Goal: Task Accomplishment & Management: Complete application form

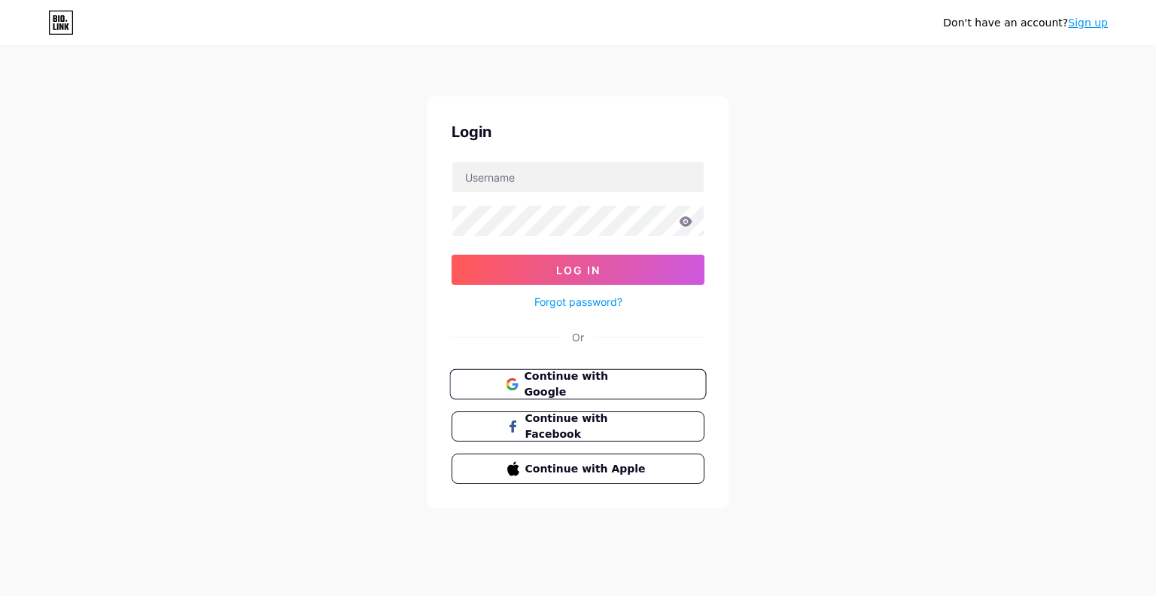
click at [626, 377] on span "Continue with Google" at bounding box center [587, 384] width 126 height 32
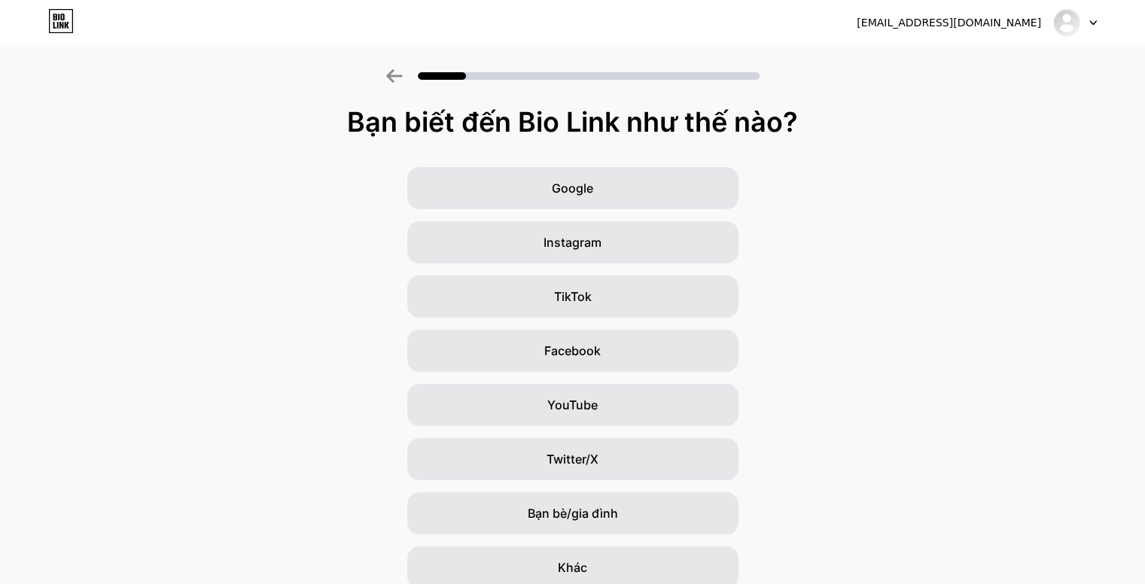
click at [852, 151] on div "Bạn biết đến Bio Link như thế nào? Google Instagram TikTok Facebook YouTube Twi…" at bounding box center [572, 348] width 1145 height 482
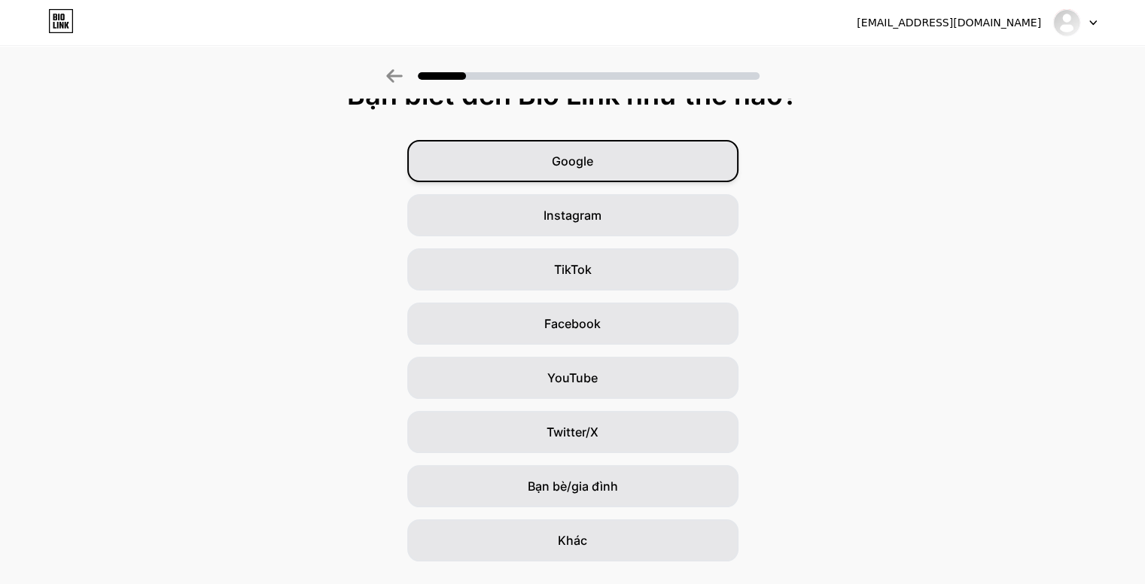
scroll to position [65, 0]
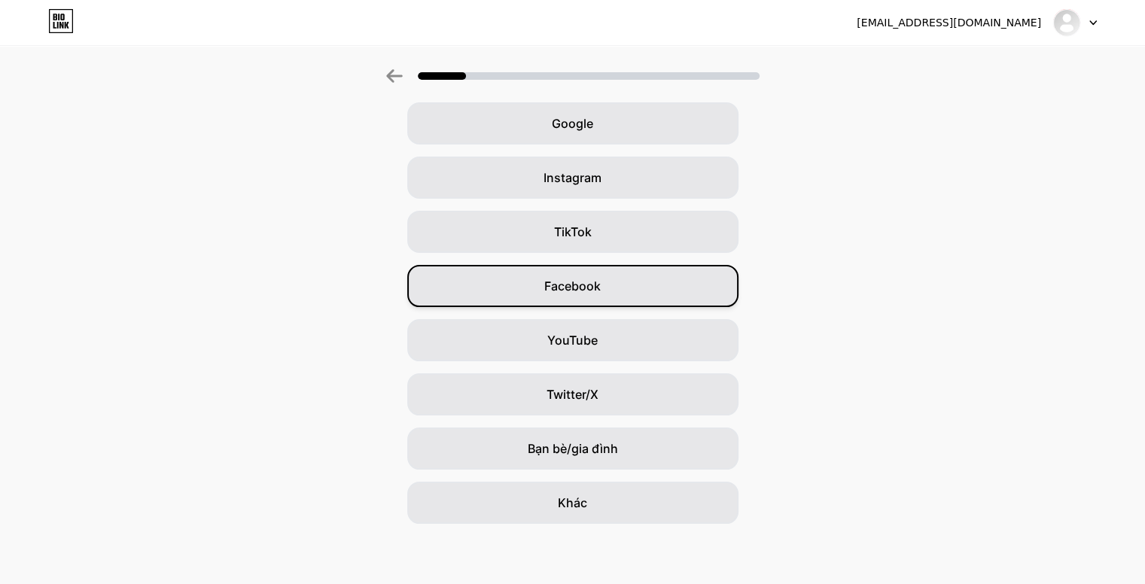
click at [638, 277] on div "Facebook" at bounding box center [572, 286] width 331 height 42
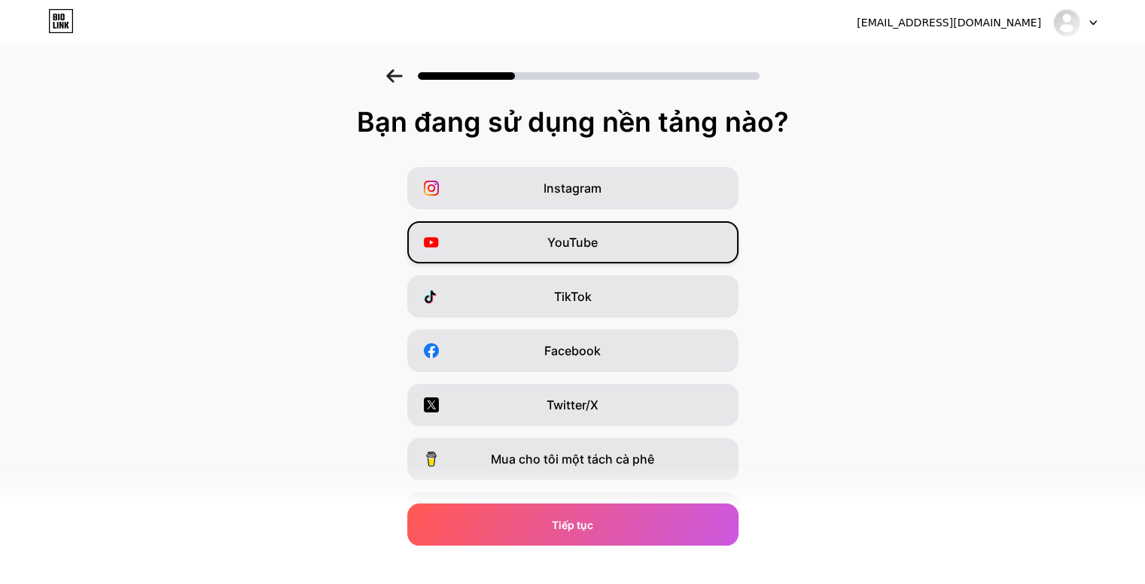
click at [641, 244] on div "YouTube" at bounding box center [572, 242] width 331 height 42
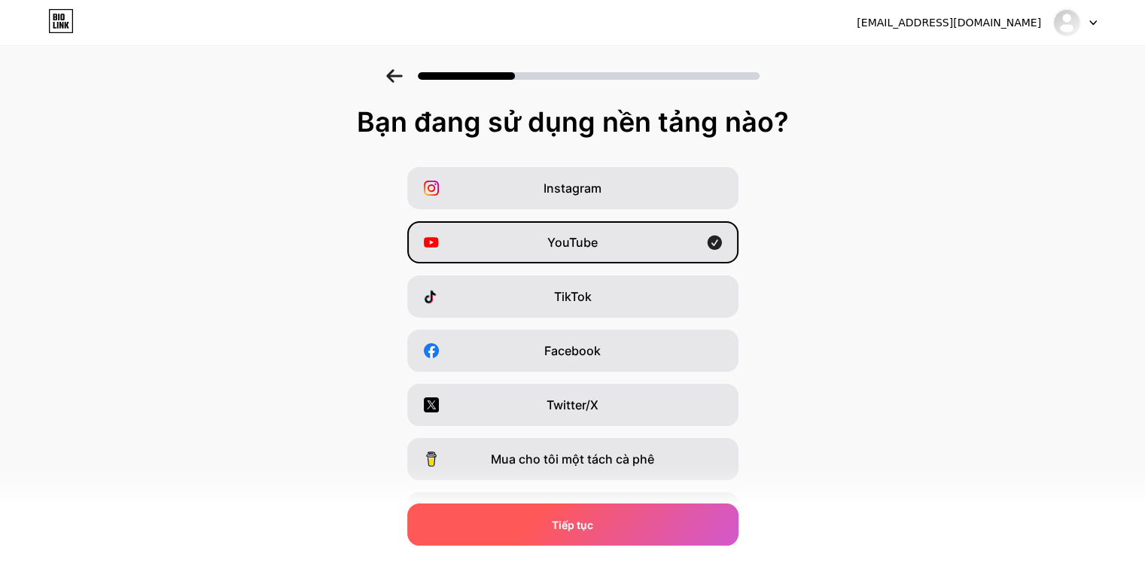
click at [625, 526] on div "Tiếp tục" at bounding box center [572, 525] width 331 height 42
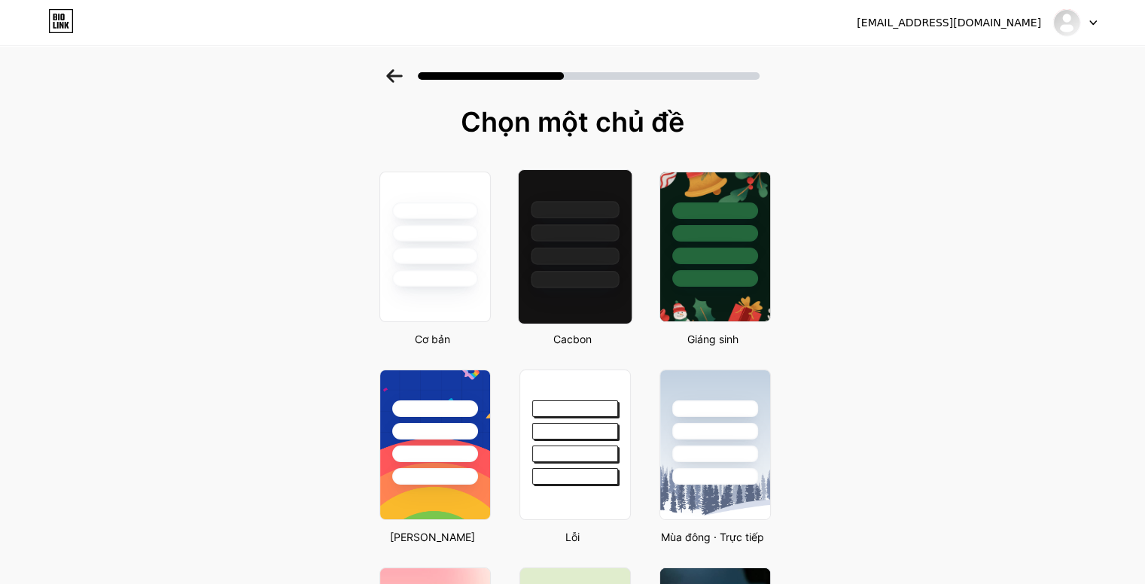
click at [624, 246] on div at bounding box center [574, 229] width 113 height 118
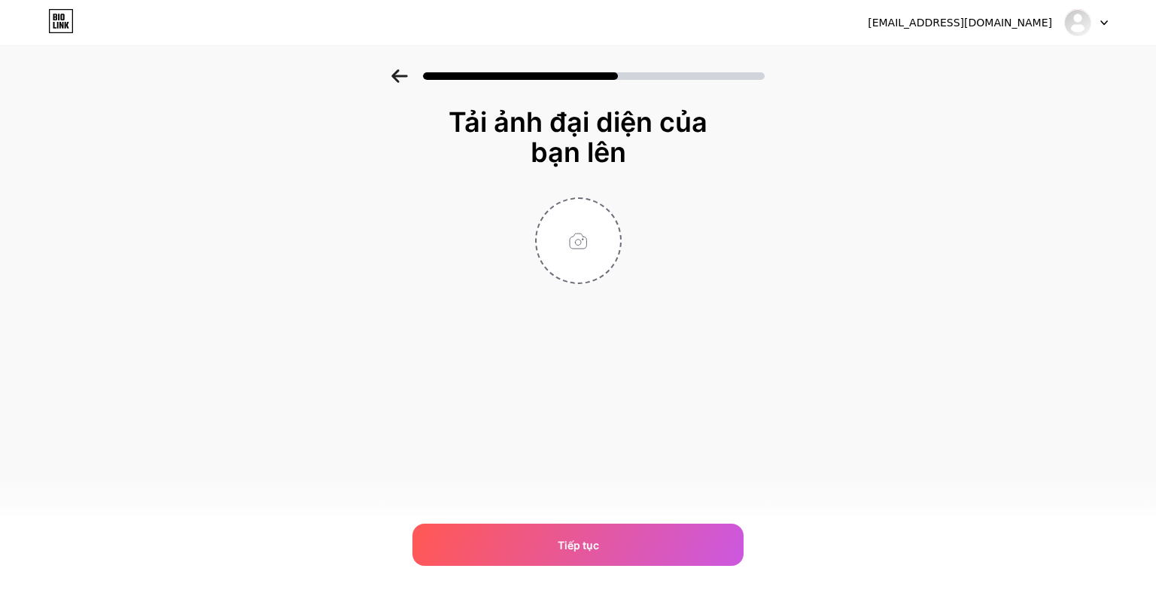
drag, startPoint x: 398, startPoint y: 88, endPoint x: 404, endPoint y: 82, distance: 8.5
click at [398, 87] on div at bounding box center [578, 71] width 1156 height 53
click at [407, 72] on icon at bounding box center [399, 76] width 17 height 14
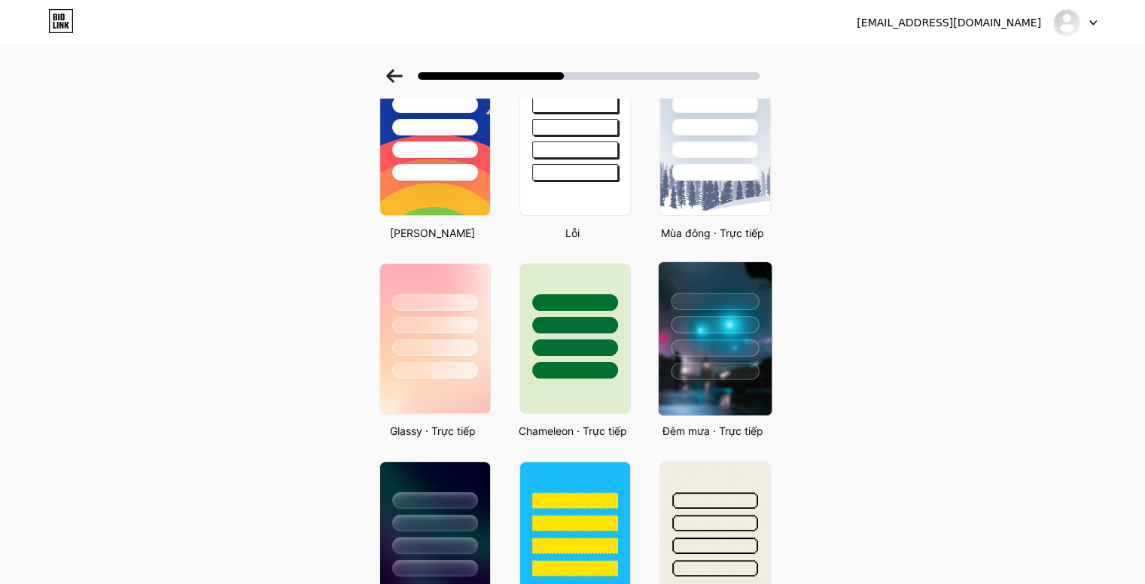
scroll to position [301, 0]
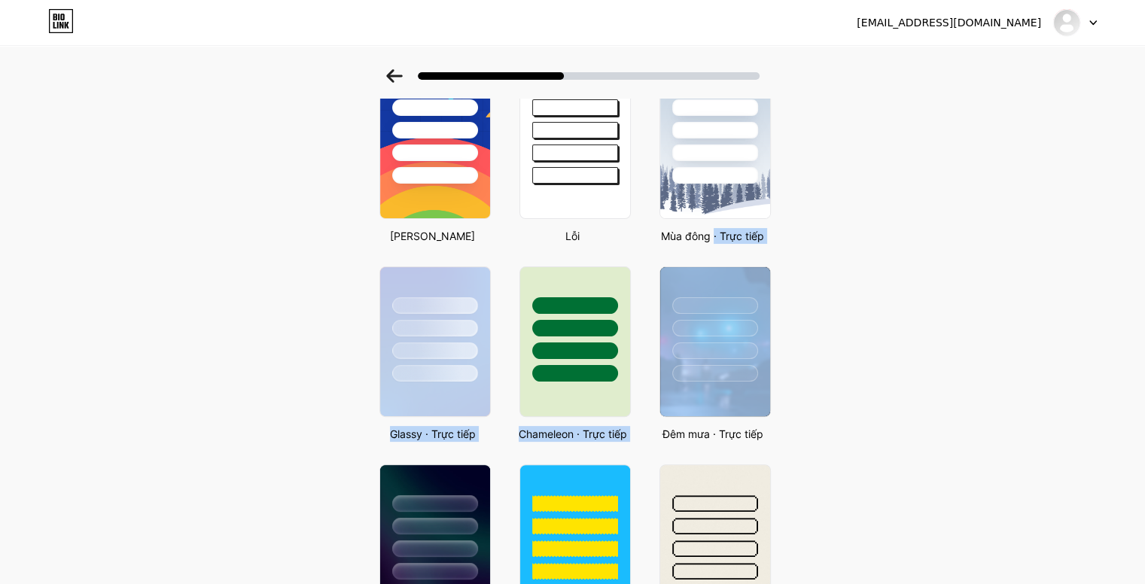
drag, startPoint x: 731, startPoint y: 304, endPoint x: 721, endPoint y: 246, distance: 58.8
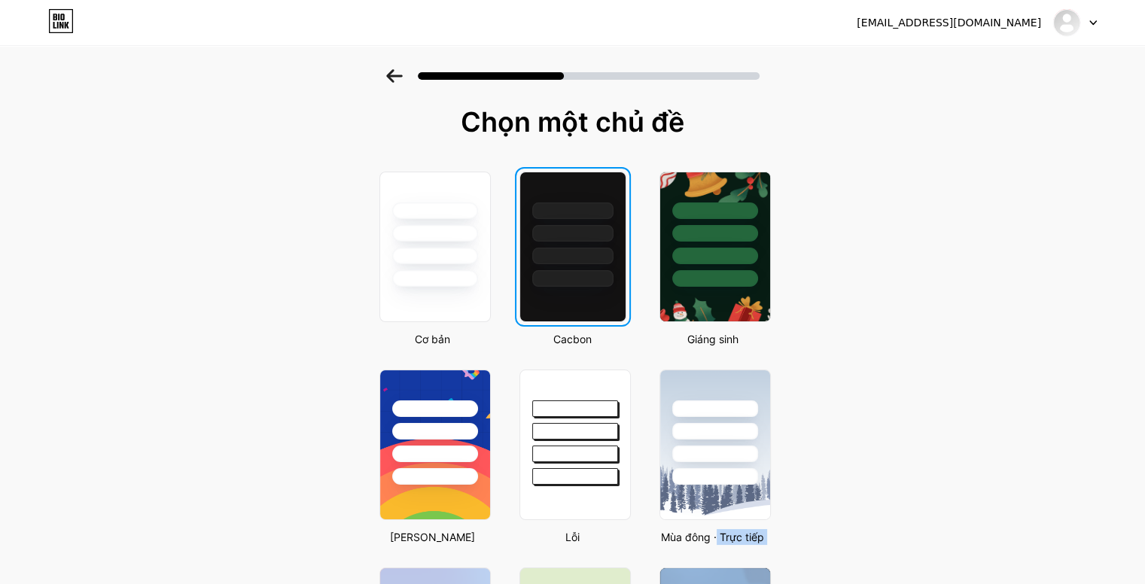
scroll to position [0, 0]
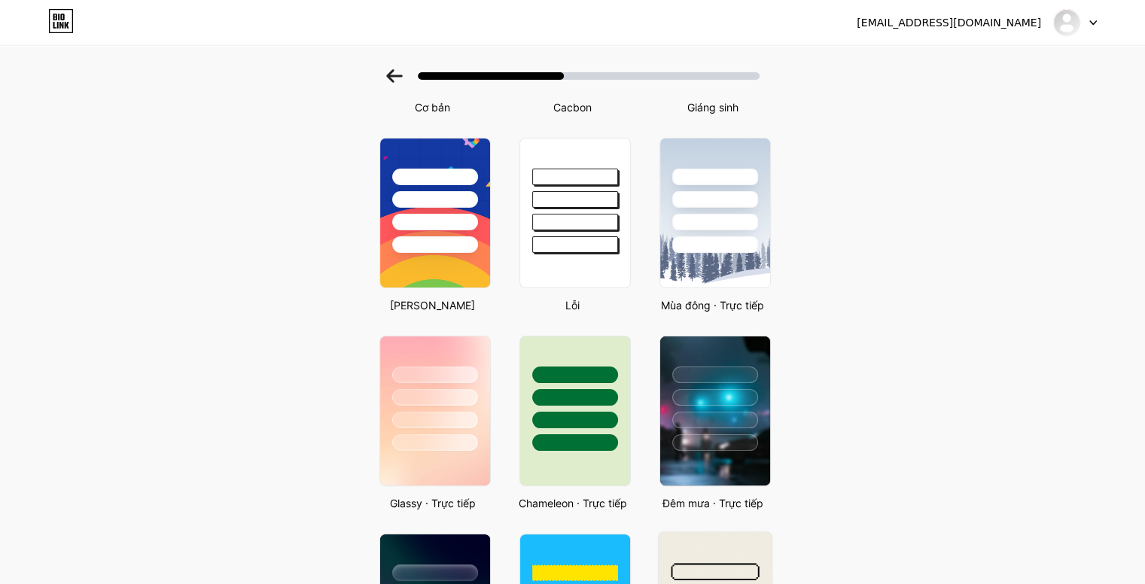
scroll to position [226, 0]
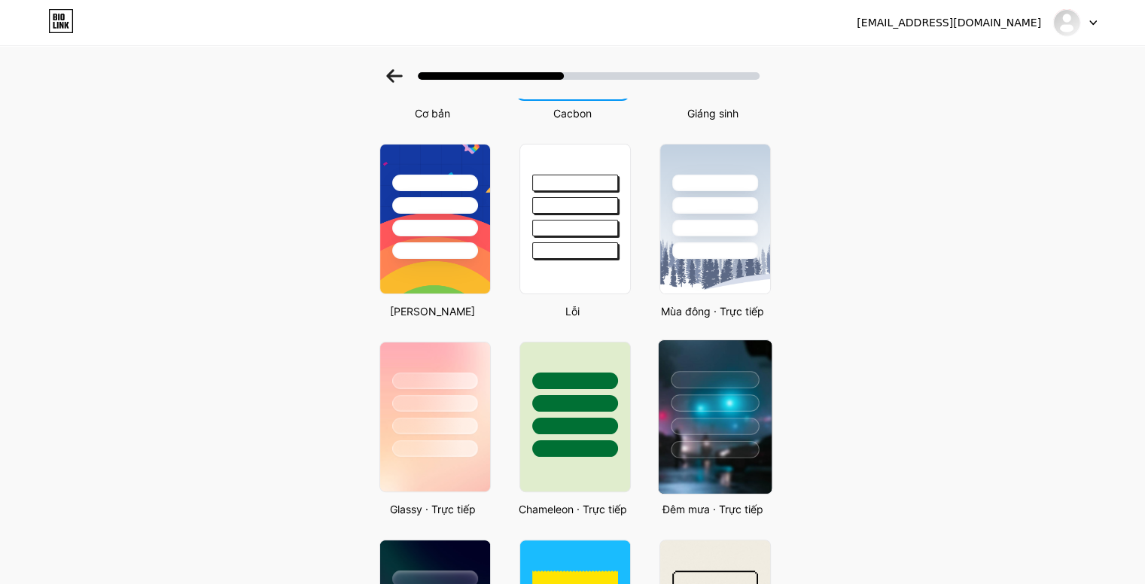
click at [714, 398] on div at bounding box center [715, 403] width 88 height 17
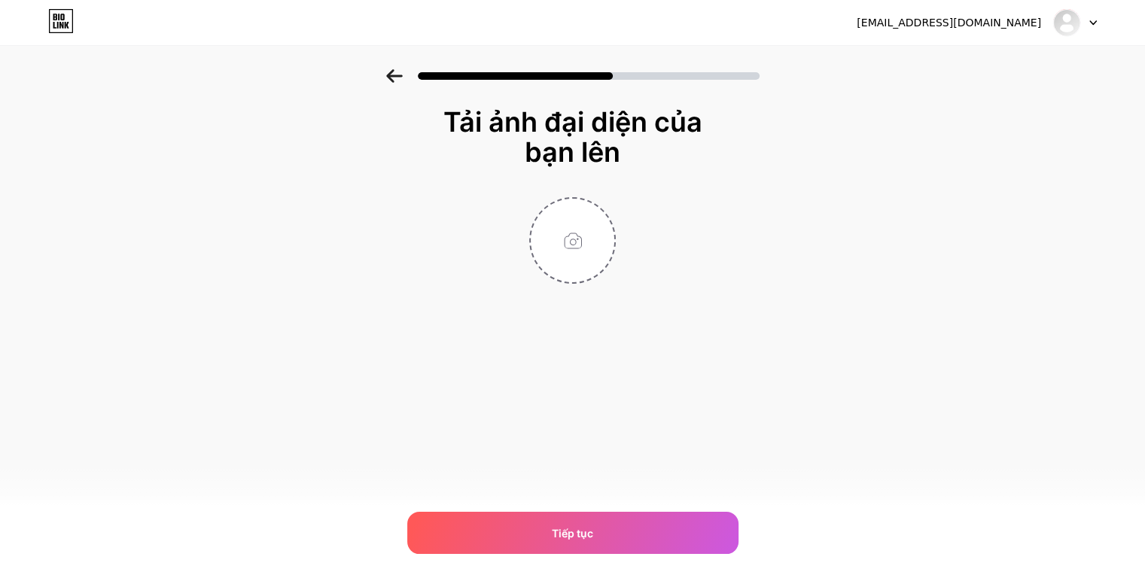
scroll to position [0, 0]
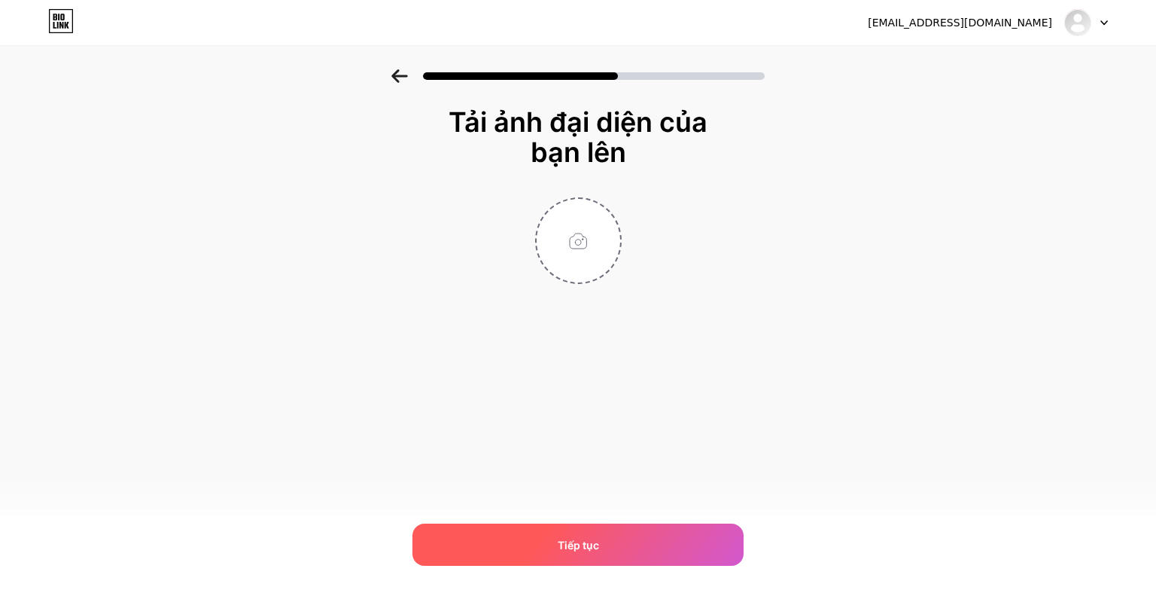
click at [670, 540] on div "Tiếp tục" at bounding box center [578, 544] width 331 height 42
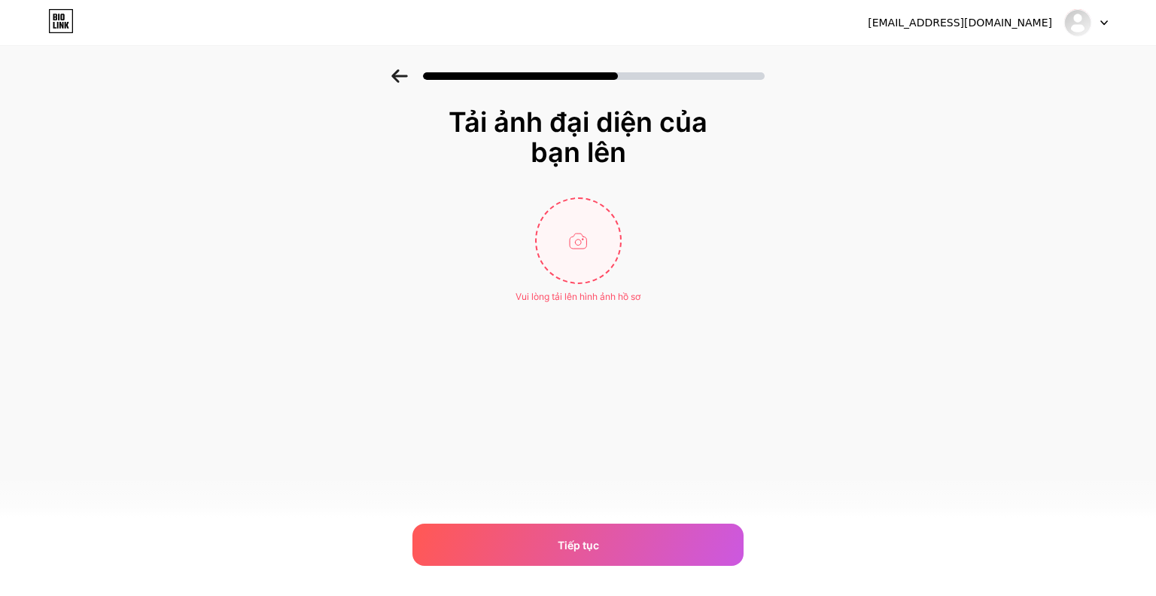
click at [586, 252] on input "file" at bounding box center [579, 241] width 84 height 84
type input "C:\fakepath\{2AE17013-DAD[DEMOGRAPHIC_DATA]-465F-96A8-91B47123DD05}.png"
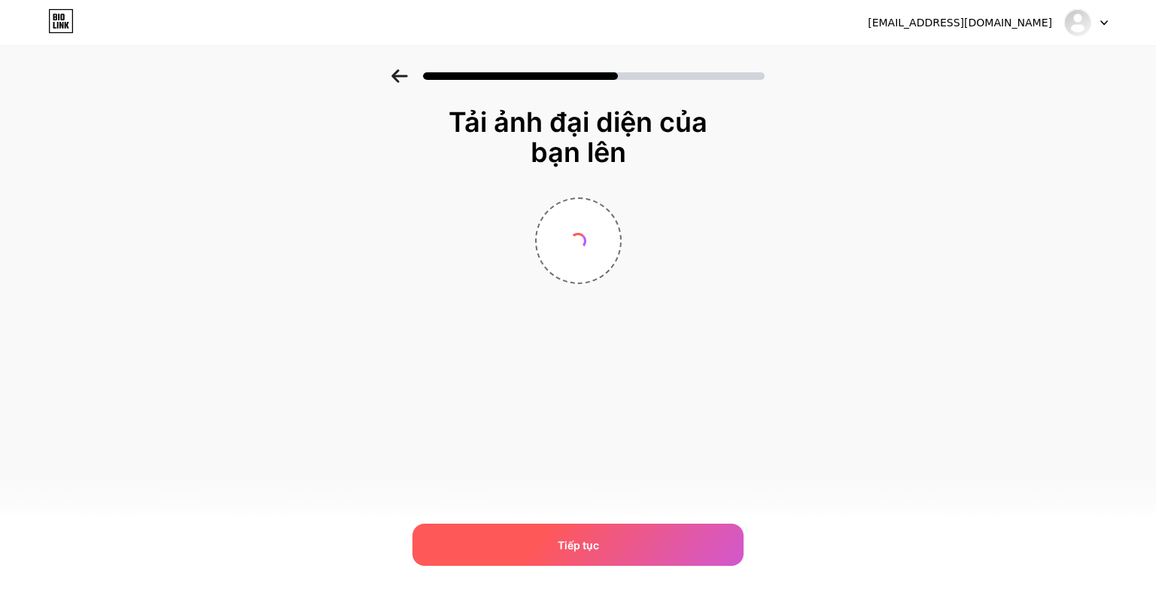
click at [689, 544] on div "Tiếp tục" at bounding box center [578, 544] width 331 height 42
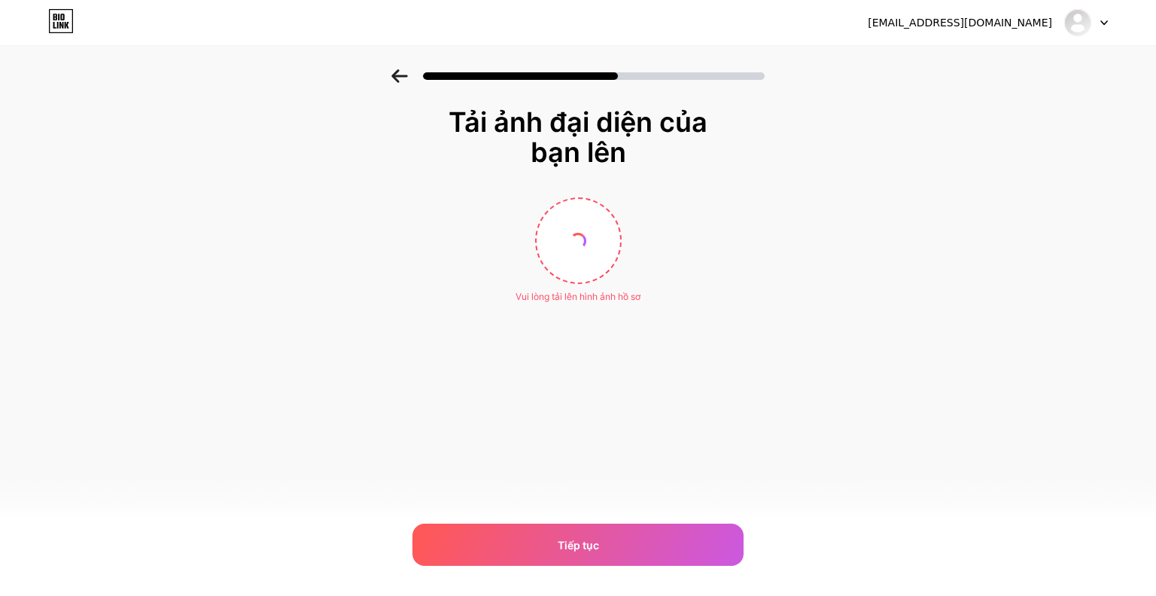
click at [611, 117] on font "Tải ảnh đại diện của bạn lên" at bounding box center [578, 136] width 259 height 63
click at [612, 116] on font "Tải ảnh đại diện của bạn lên" at bounding box center [578, 136] width 259 height 63
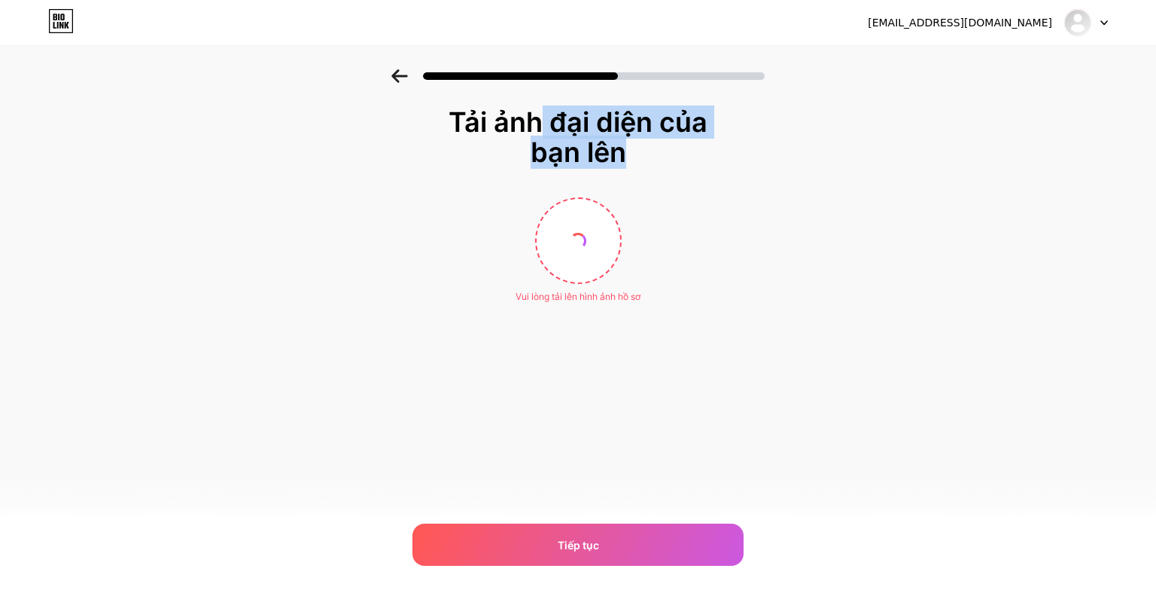
click at [612, 116] on font "Tải ảnh đại diện của bạn lên" at bounding box center [578, 136] width 259 height 63
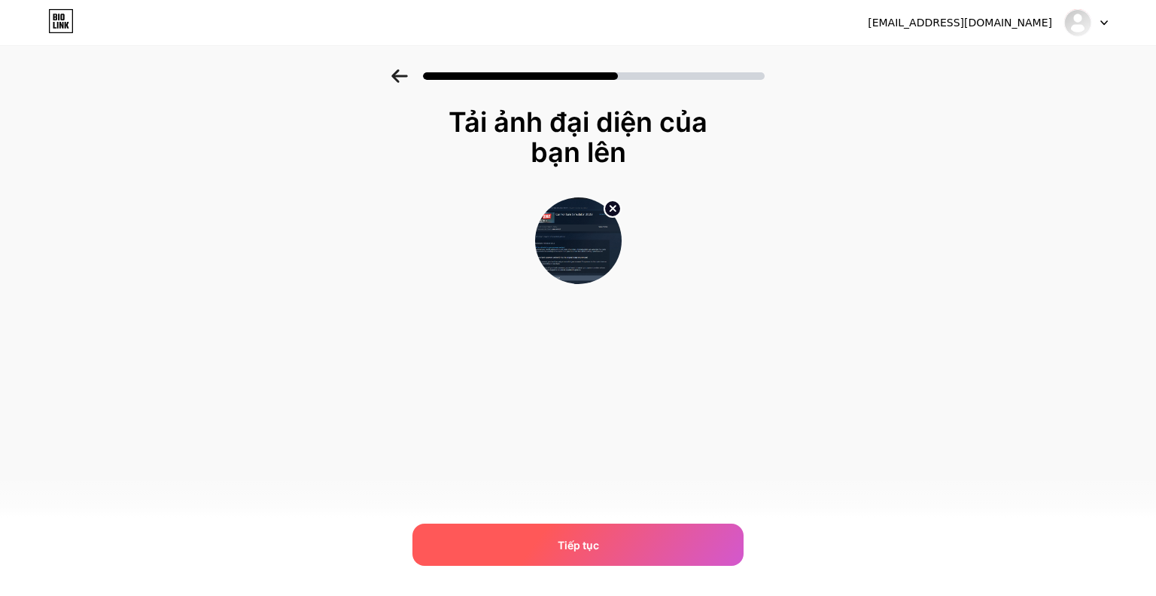
click at [691, 535] on div "Tiếp tục" at bounding box center [578, 544] width 331 height 42
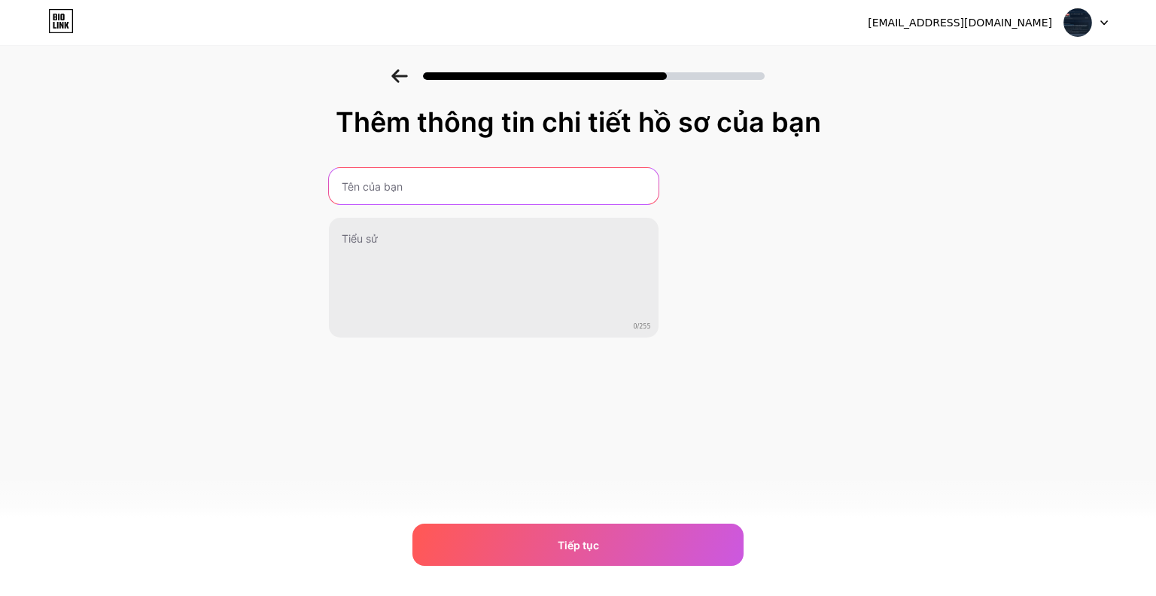
click at [498, 180] on input "text" at bounding box center [494, 186] width 330 height 36
type input "Man Trung Duc"
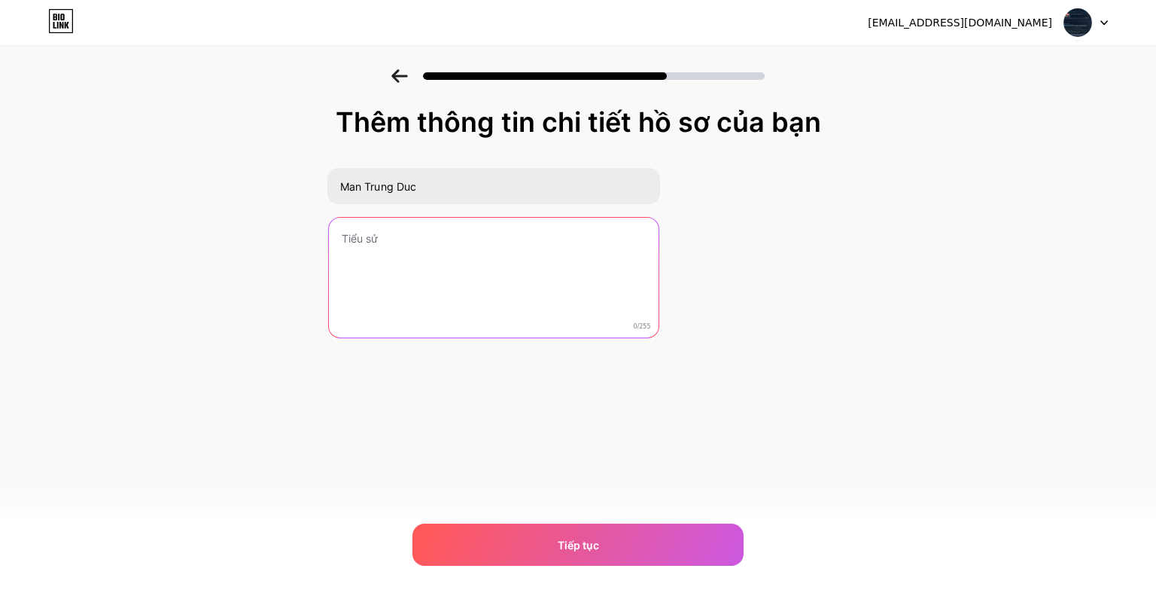
click at [456, 246] on textarea at bounding box center [494, 278] width 330 height 121
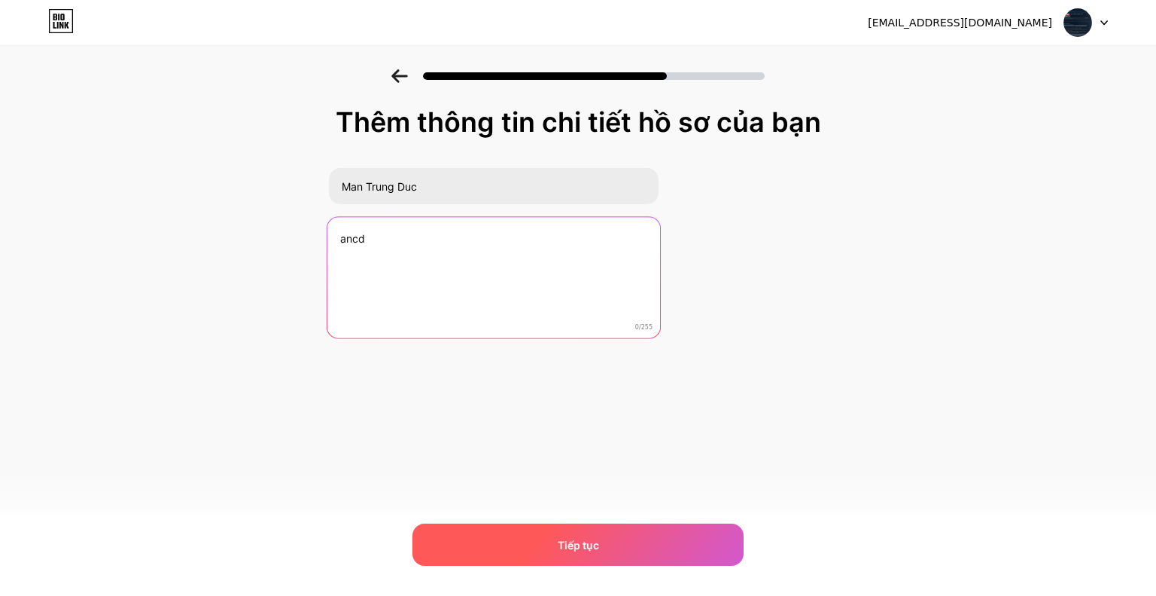
type textarea "ancd"
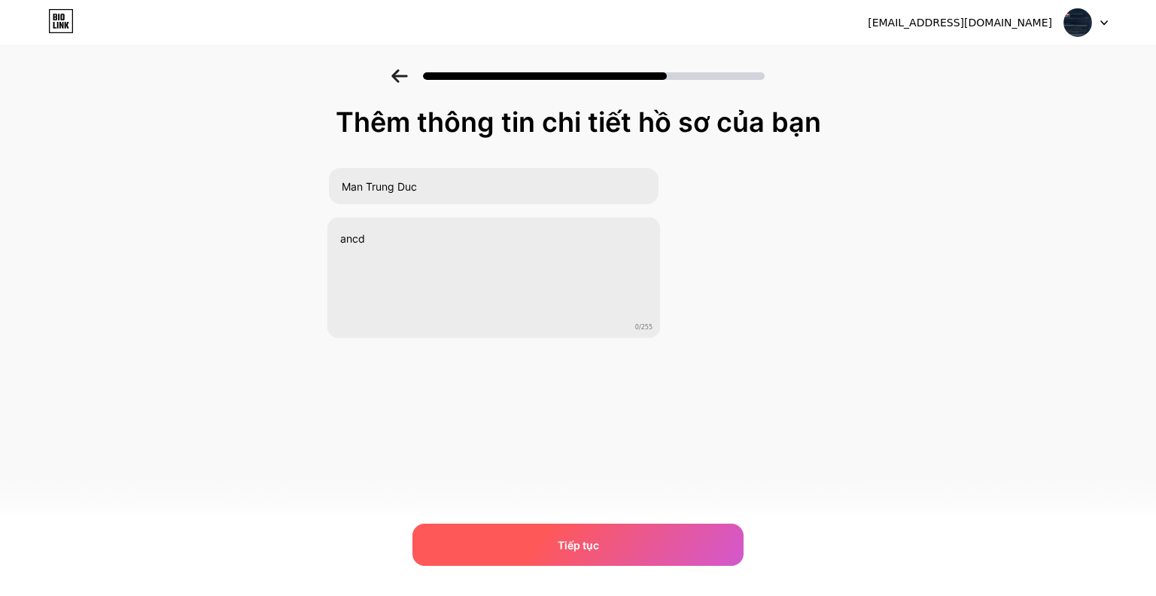
click at [627, 537] on div "Tiếp tục" at bounding box center [578, 544] width 331 height 42
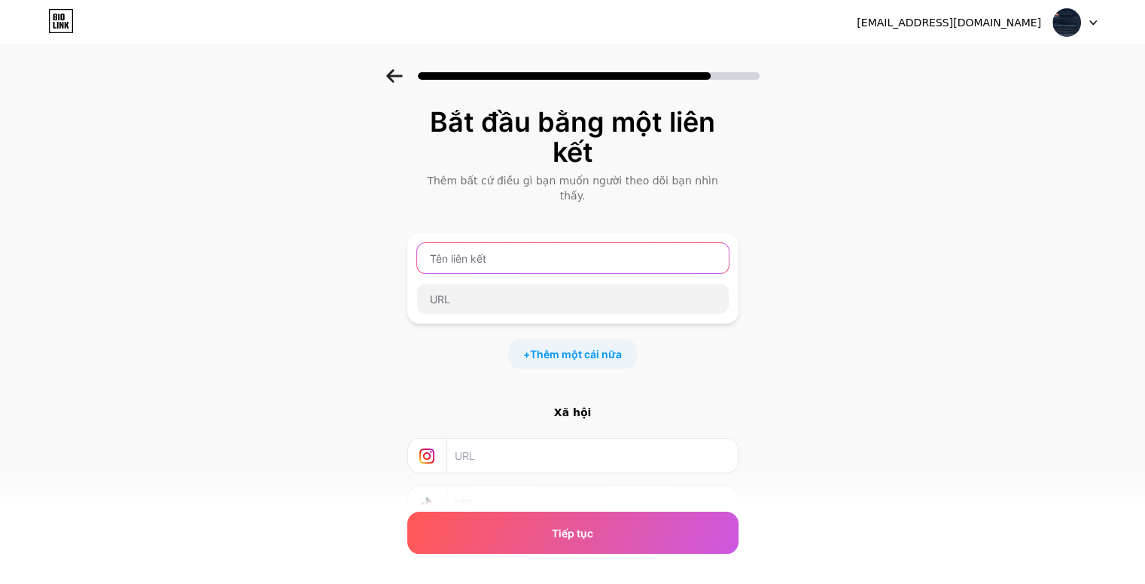
click at [554, 243] on input "text" at bounding box center [573, 258] width 312 height 30
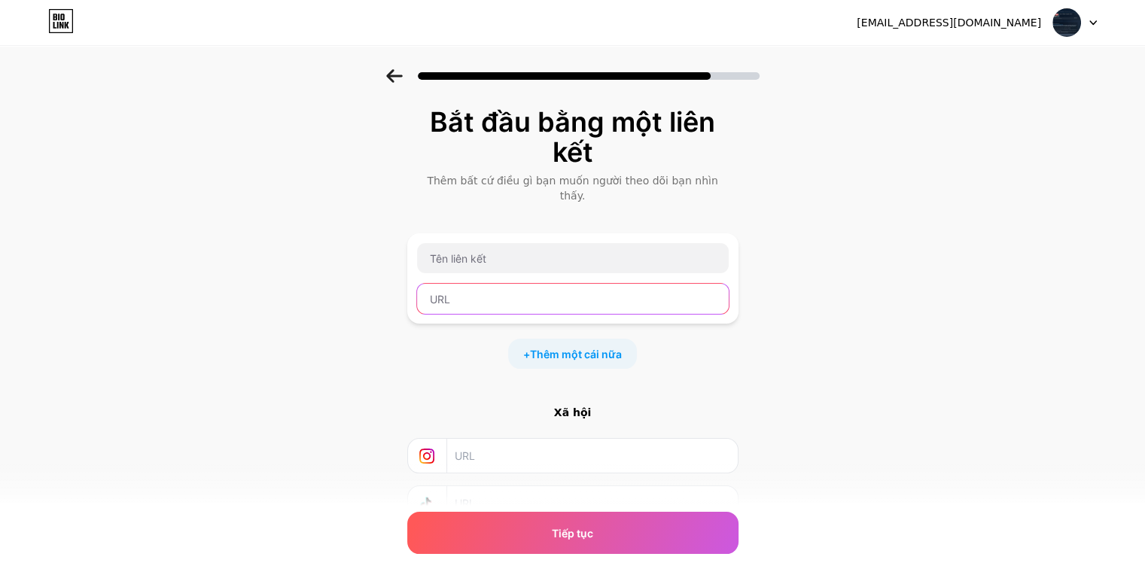
click at [551, 284] on input "text" at bounding box center [573, 299] width 312 height 30
paste input "[URL][DOMAIN_NAME]"
type input "[URL][DOMAIN_NAME]"
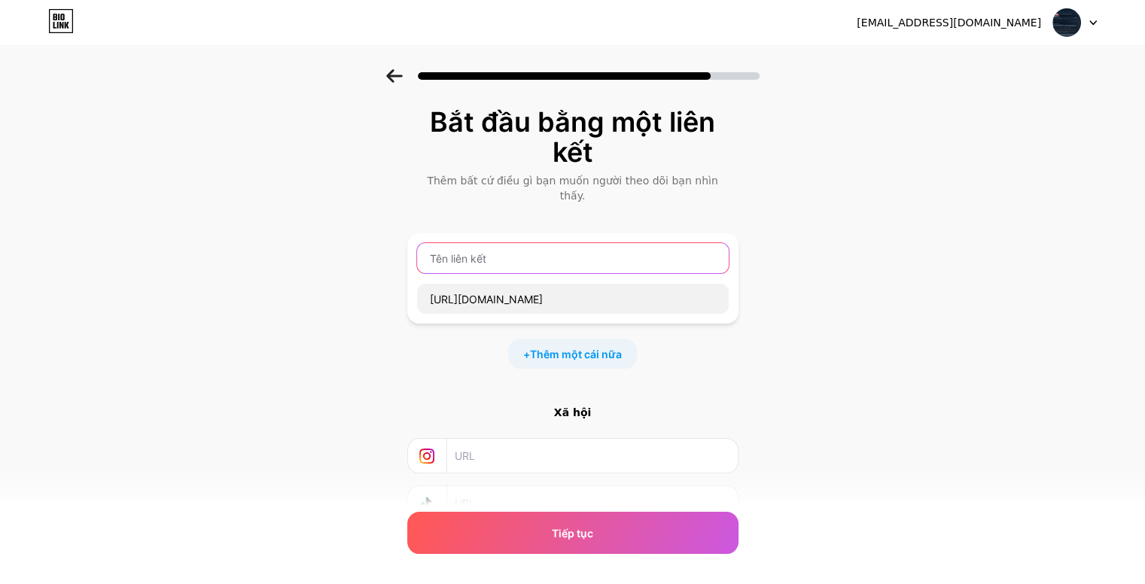
click at [574, 248] on input "text" at bounding box center [573, 258] width 312 height 30
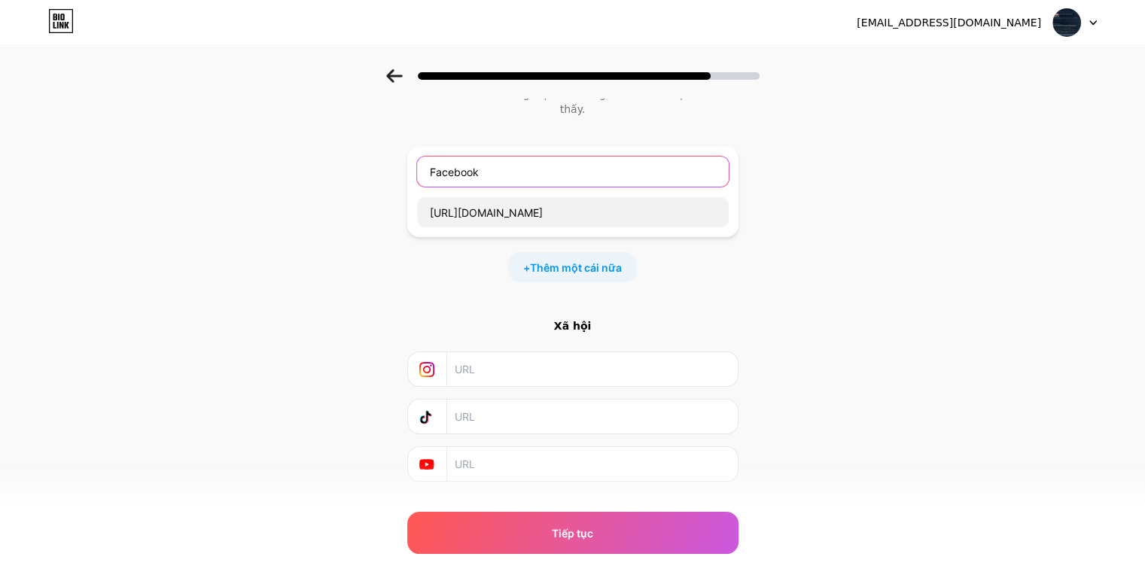
scroll to position [102, 0]
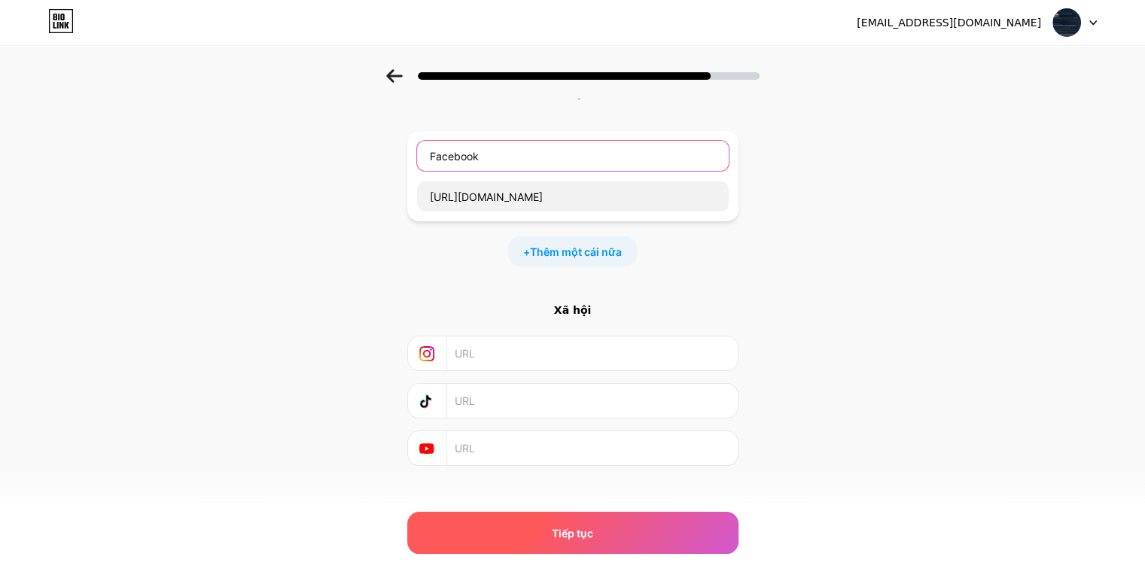
type input "Facebook"
click at [644, 529] on div "Tiếp tục" at bounding box center [572, 533] width 331 height 42
click at [580, 541] on div "Tiếp tục" at bounding box center [572, 533] width 331 height 42
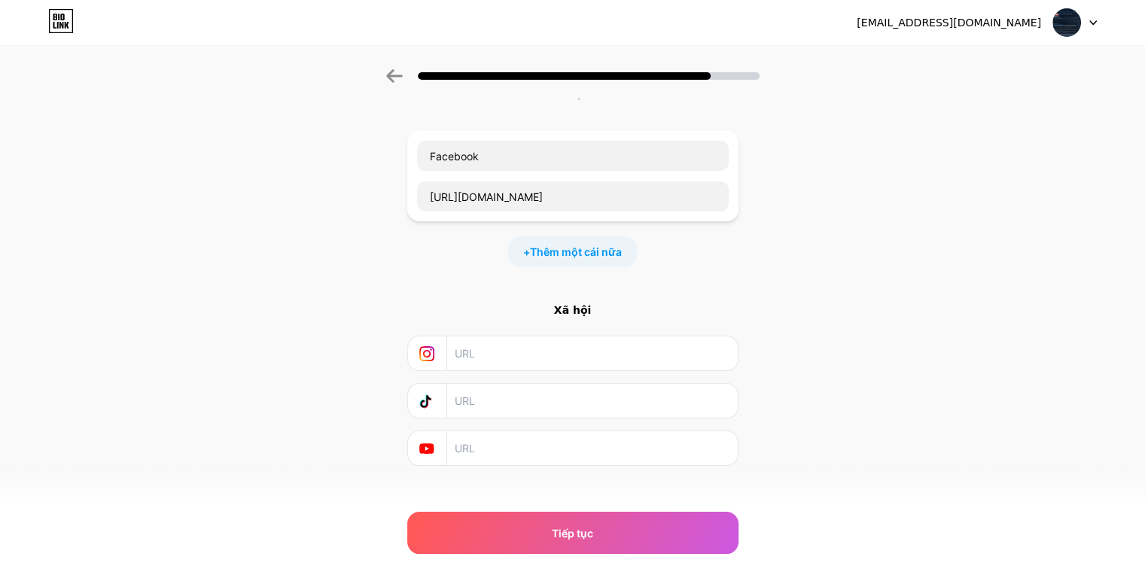
click at [529, 434] on input "text" at bounding box center [591, 448] width 273 height 34
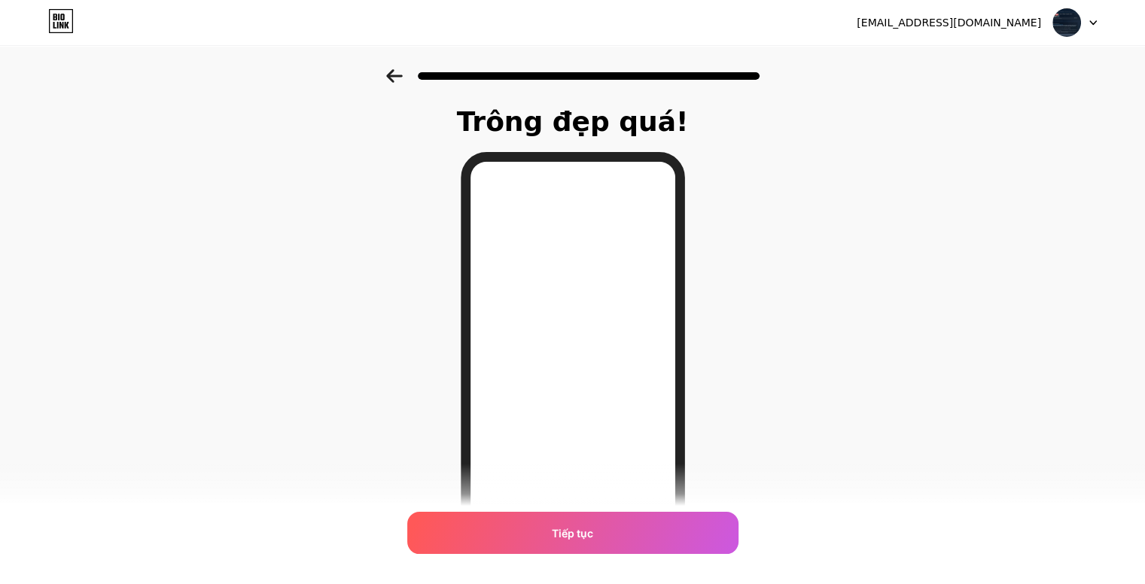
click at [736, 346] on div "Trông đẹp quá! Tiếp tục" at bounding box center [572, 382] width 1145 height 627
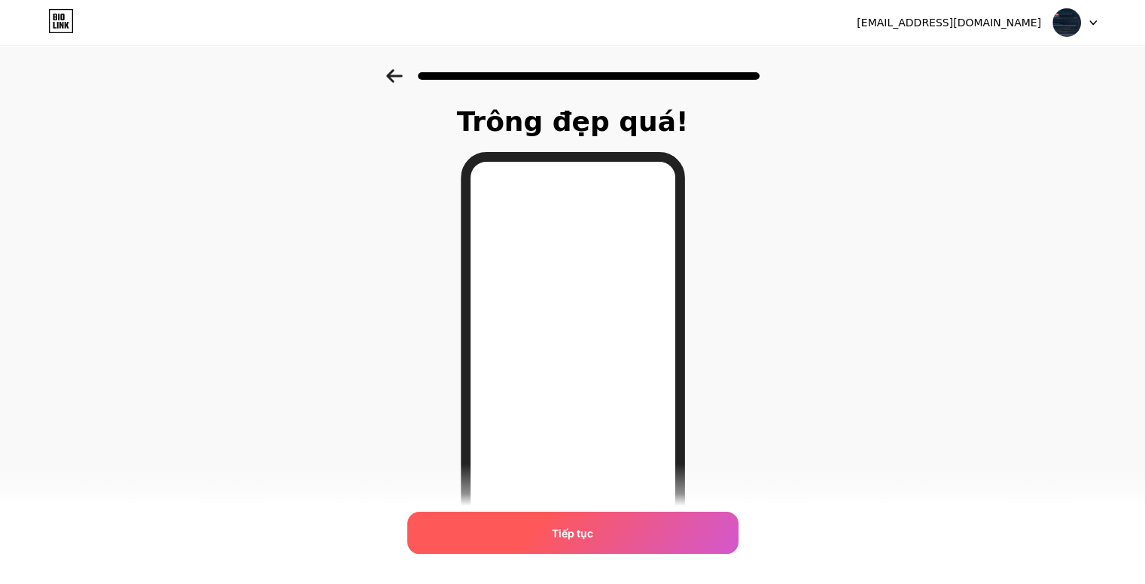
click at [592, 543] on div "Tiếp tục" at bounding box center [572, 533] width 331 height 42
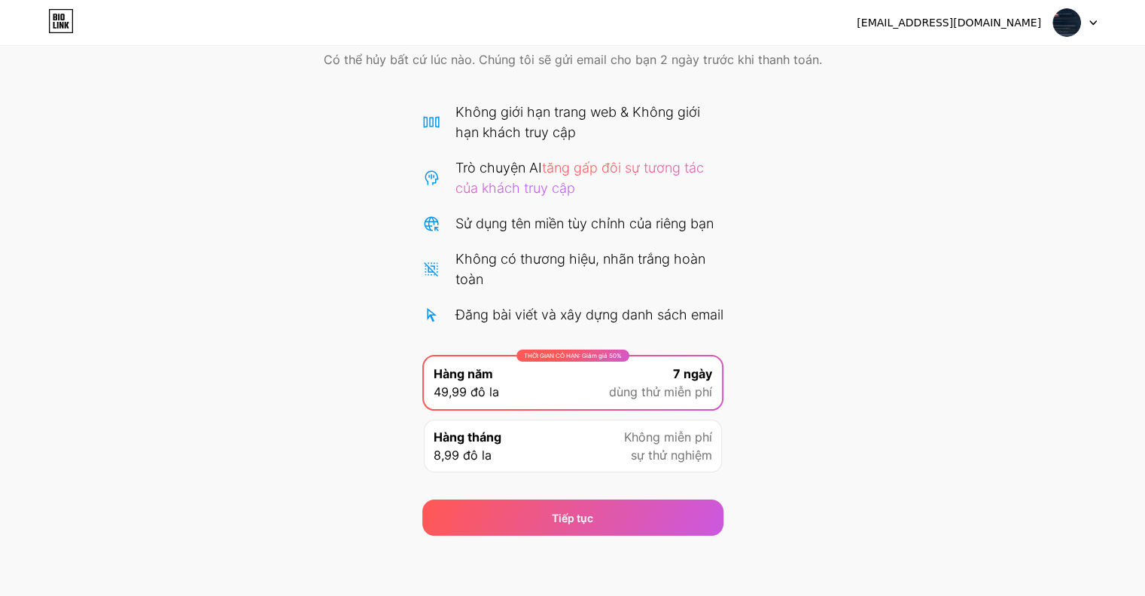
scroll to position [90, 0]
click at [657, 442] on font "Không miễn phí" at bounding box center [668, 436] width 88 height 15
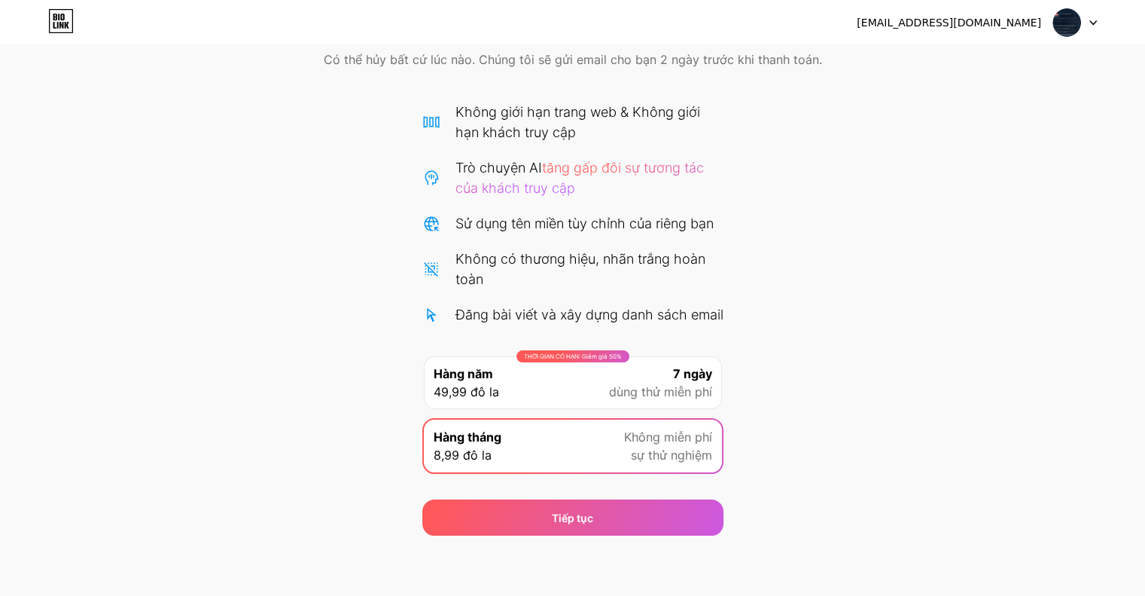
click at [739, 442] on div "Bắt đầu dùng thử miễn phí 7 ngày của bạn Có thể hủy bất cứ lúc nào. Chúng tôi s…" at bounding box center [572, 267] width 1145 height 538
drag, startPoint x: 651, startPoint y: 367, endPoint x: 664, endPoint y: 366, distance: 12.9
click at [652, 367] on div "7 ngày dùng thử miễn phí" at bounding box center [660, 382] width 103 height 36
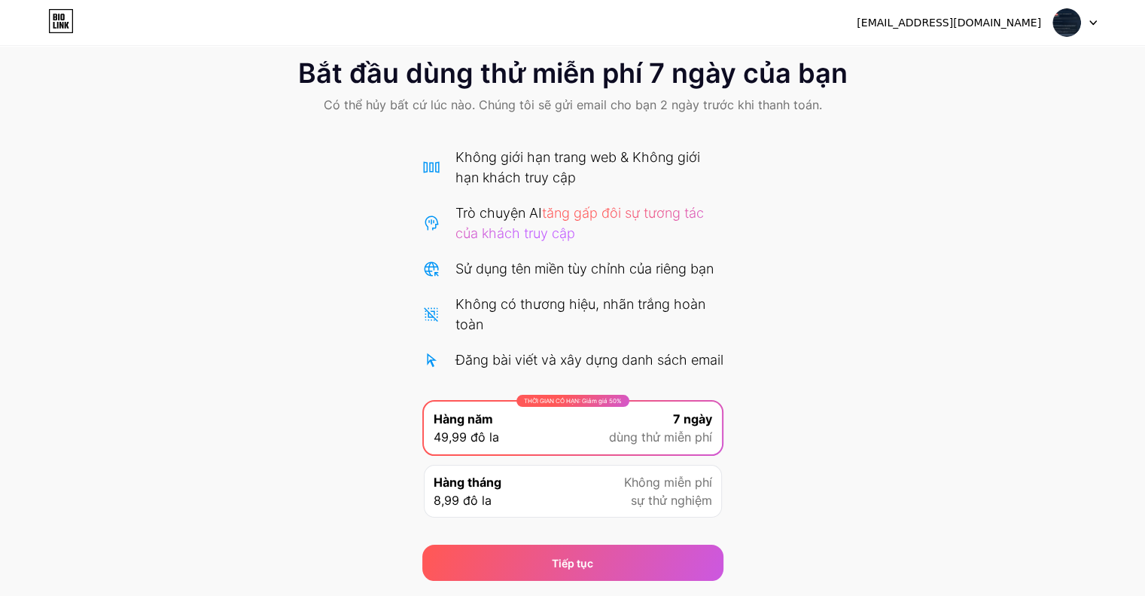
scroll to position [15, 0]
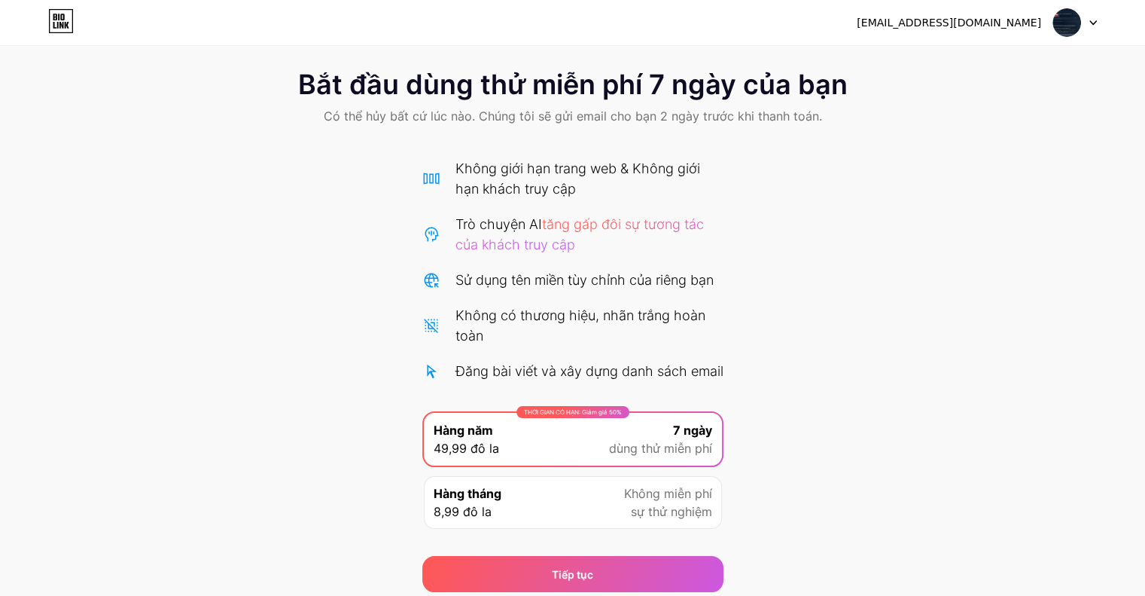
click at [1085, 27] on div at bounding box center [1075, 22] width 44 height 27
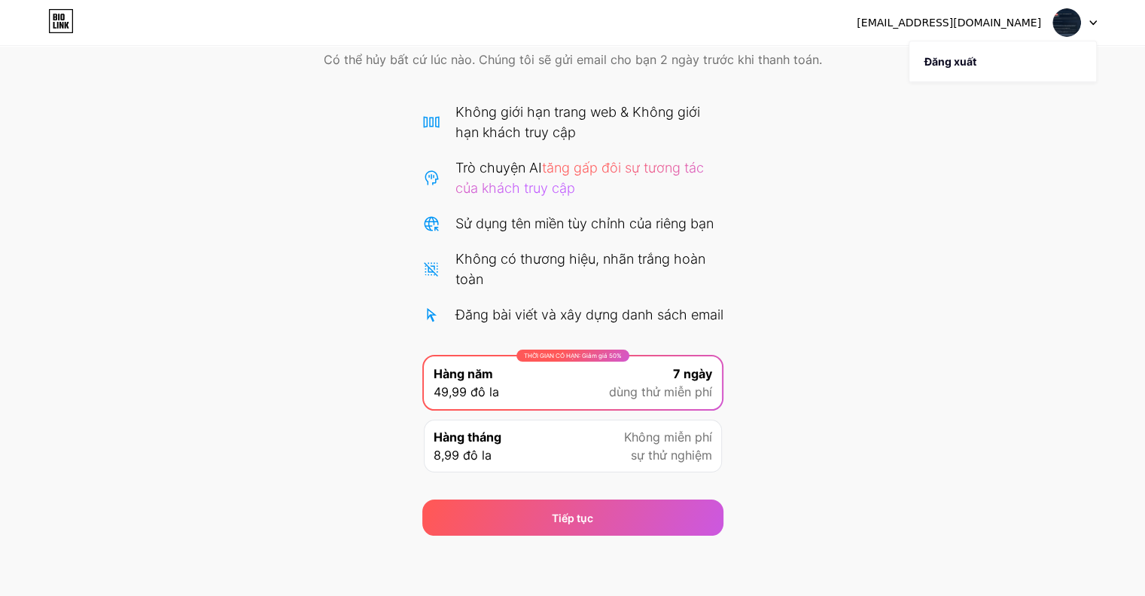
scroll to position [90, 0]
click at [672, 459] on font "sự thử nghiệm" at bounding box center [671, 454] width 81 height 15
